Goal: Check status: Verify the current state of an ongoing process or item

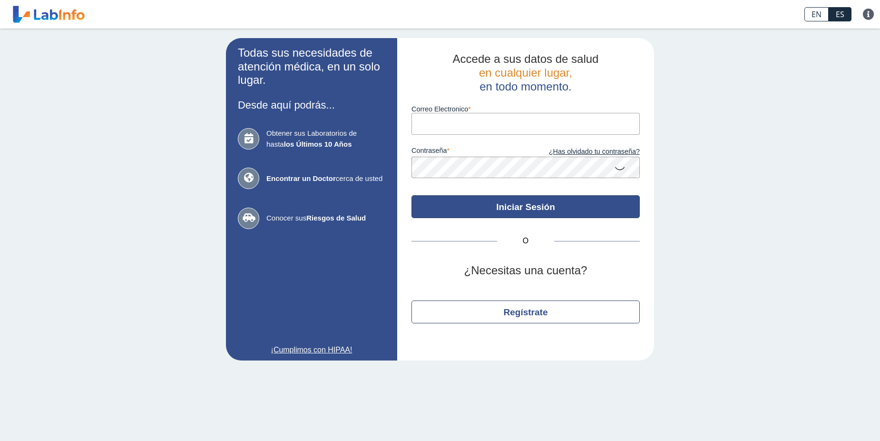
type input "[EMAIL_ADDRESS][DOMAIN_NAME]"
click at [482, 203] on button "Iniciar Sesión" at bounding box center [526, 206] width 228 height 23
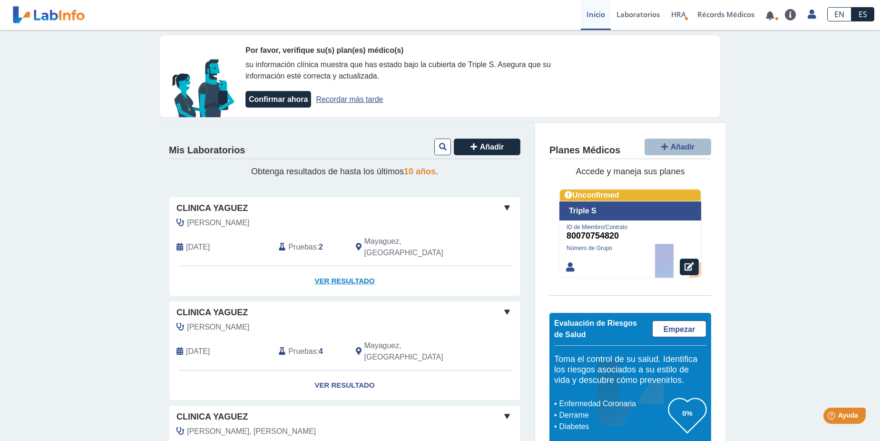
click at [340, 269] on link "Ver Resultado" at bounding box center [344, 281] width 351 height 30
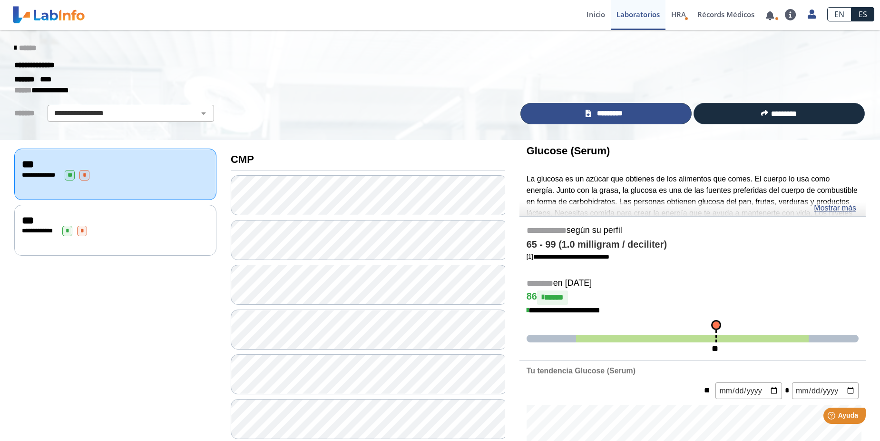
click at [562, 113] on link "*********" at bounding box center [605, 113] width 171 height 21
